Goal: Task Accomplishment & Management: Use online tool/utility

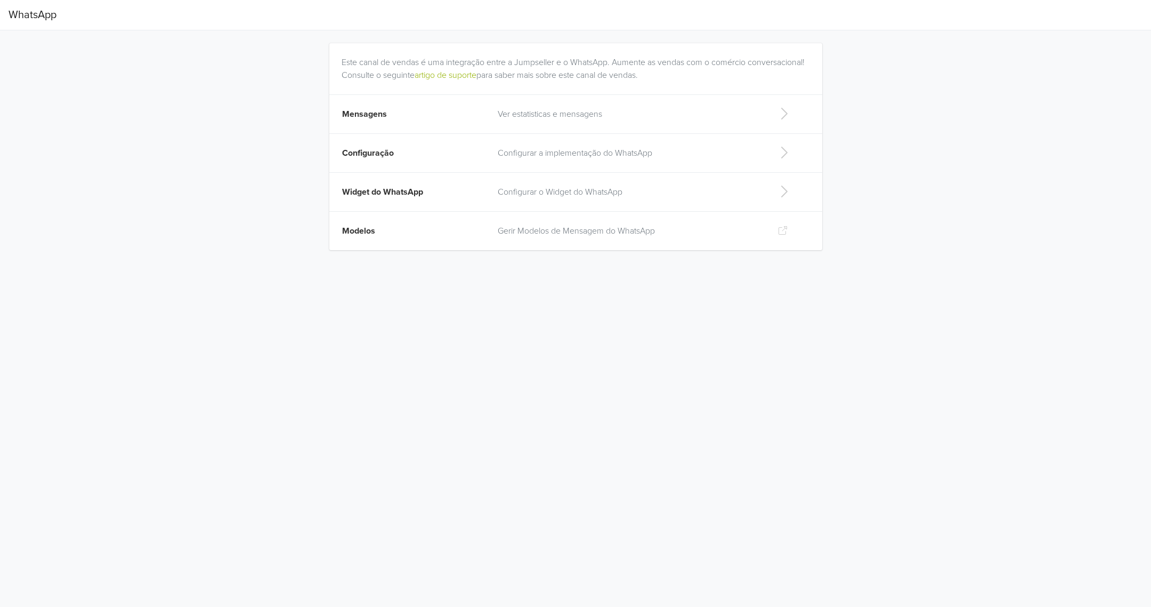
click at [776, 118] on icon at bounding box center [783, 113] width 21 height 17
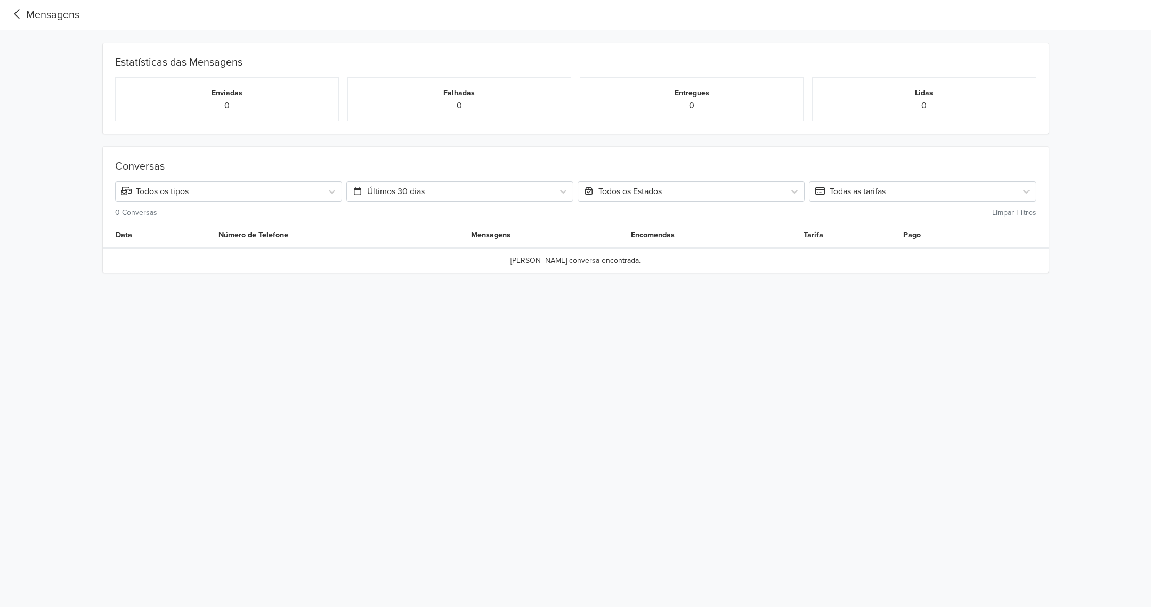
click at [566, 286] on html "Mensagens Estatísticas das Mensagens Enviadas 0 Falhadas 0 Entregues 0 Lidas 0 …" at bounding box center [575, 149] width 1151 height 298
drag, startPoint x: 559, startPoint y: 285, endPoint x: 547, endPoint y: 286, distance: 11.2
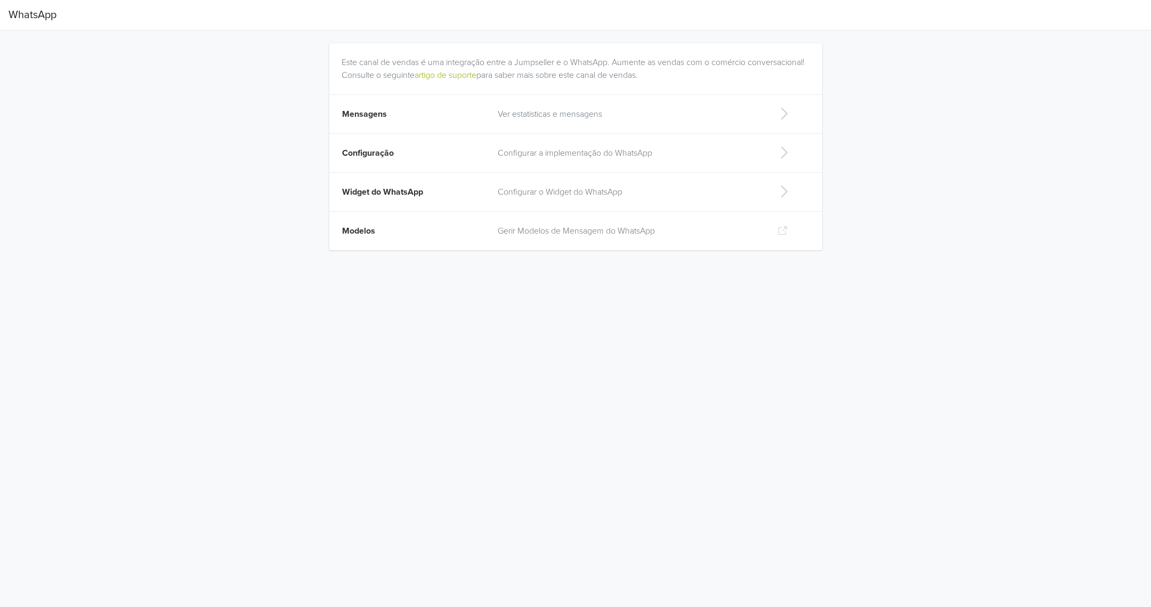
click at [854, 257] on div "Este canal de vendas é uma integração entre a Jumpseller e o WhatsApp. Aumente …" at bounding box center [576, 146] width 592 height 232
click at [777, 147] on icon at bounding box center [783, 152] width 21 height 17
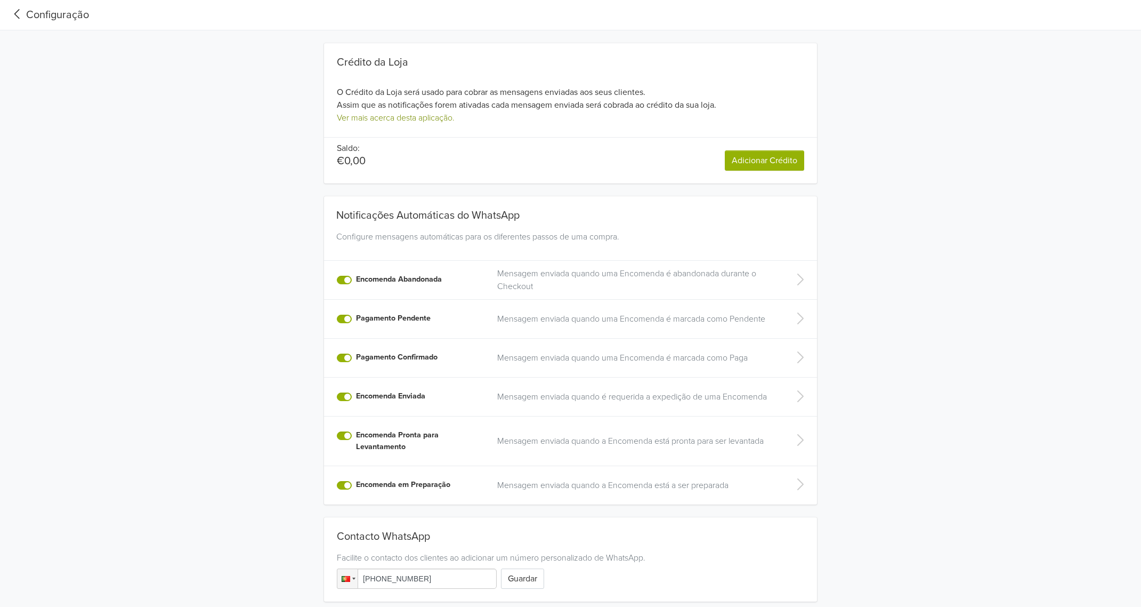
click at [412, 117] on link "Ver mais acerca desta aplicação." at bounding box center [396, 117] width 118 height 11
click at [780, 155] on link "Adicionar Crédito" at bounding box center [764, 160] width 79 height 20
click at [189, 137] on div "Crédito da Loja O Crédito da Loja será usado para cobrar as mensagens enviadas …" at bounding box center [570, 338] width 1141 height 616
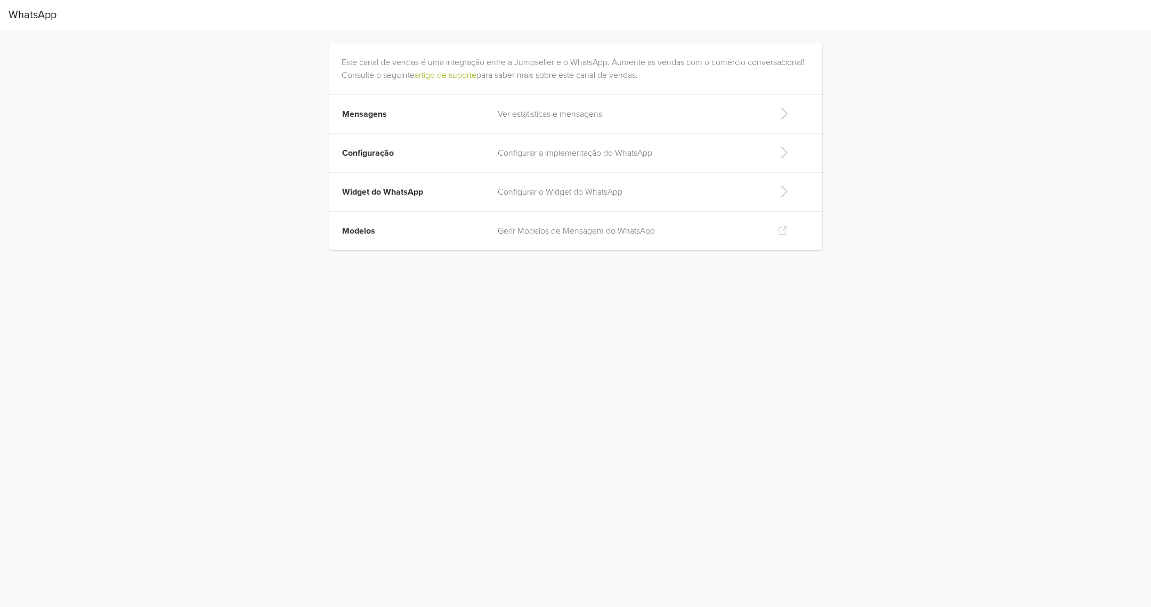
click at [784, 232] on icon at bounding box center [783, 230] width 11 height 9
